Goal: Information Seeking & Learning: Learn about a topic

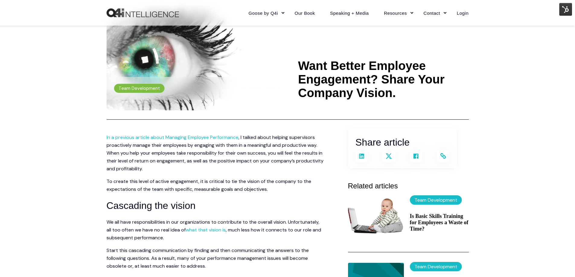
scroll to position [30, 0]
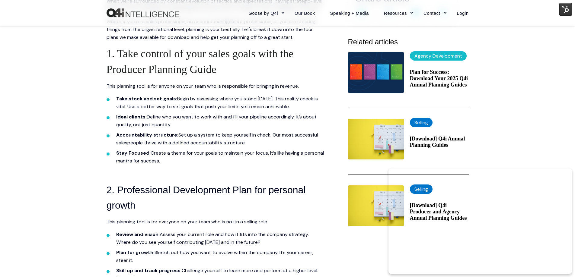
scroll to position [211, 0]
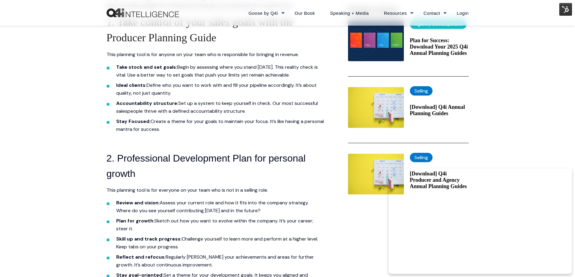
click at [373, 43] on img at bounding box center [376, 41] width 56 height 41
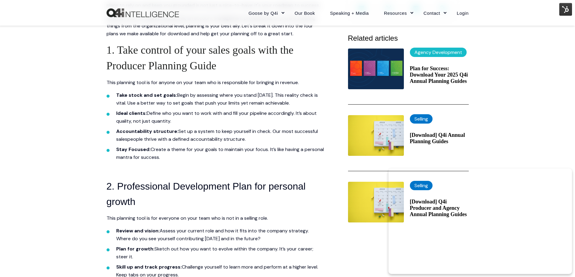
scroll to position [151, 0]
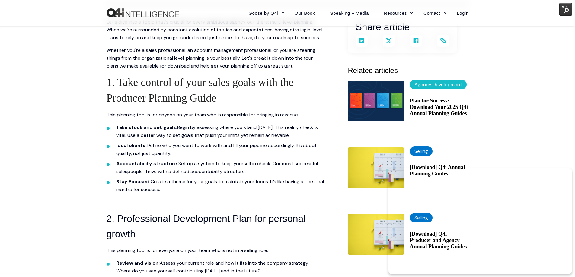
drag, startPoint x: 369, startPoint y: 99, endPoint x: 356, endPoint y: 70, distance: 31.6
click at [368, 100] on img at bounding box center [376, 101] width 56 height 41
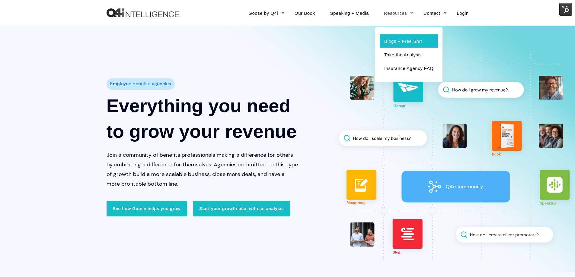
click at [398, 40] on link "Blogs + Free Sh!t" at bounding box center [409, 41] width 58 height 14
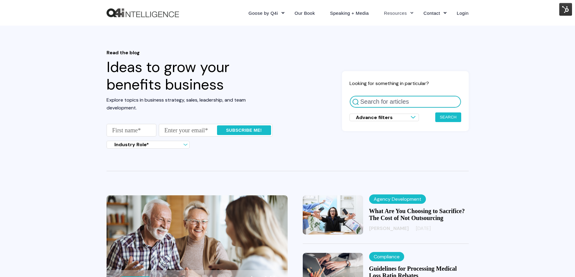
click at [387, 103] on input "Search for articles" at bounding box center [406, 102] width 112 height 12
type input "3 clear warnings"
click at [435, 113] on button "Search" at bounding box center [448, 118] width 26 height 10
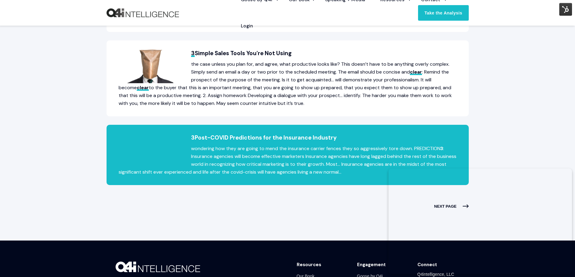
scroll to position [495, 0]
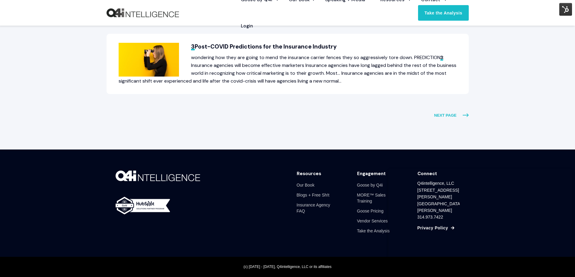
click at [457, 115] on span "NEXT PAGE" at bounding box center [451, 116] width 34 height 8
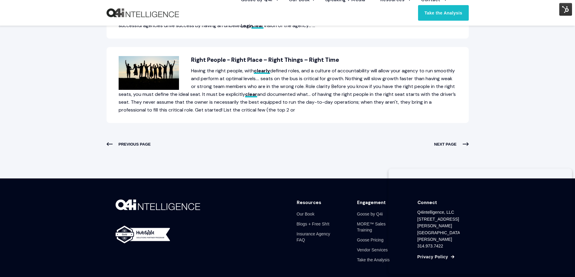
scroll to position [453, 0]
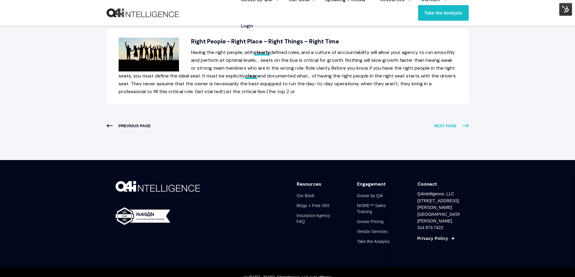
click at [437, 123] on span "NEXT PAGE" at bounding box center [451, 126] width 34 height 8
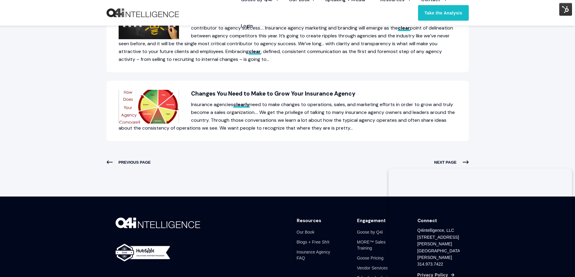
scroll to position [453, 0]
